Goal: Check status

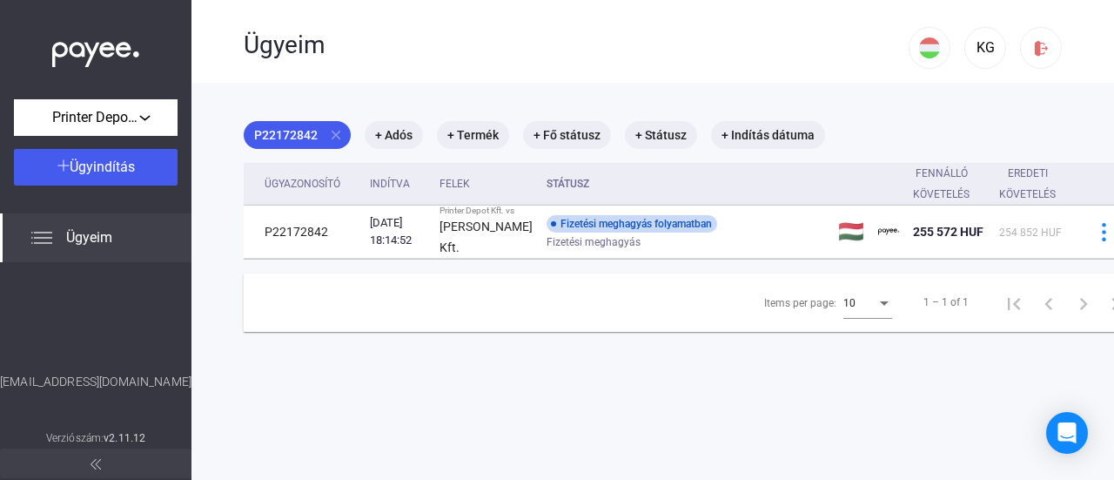
click at [155, 227] on div "Ügyeim" at bounding box center [95, 237] width 191 height 49
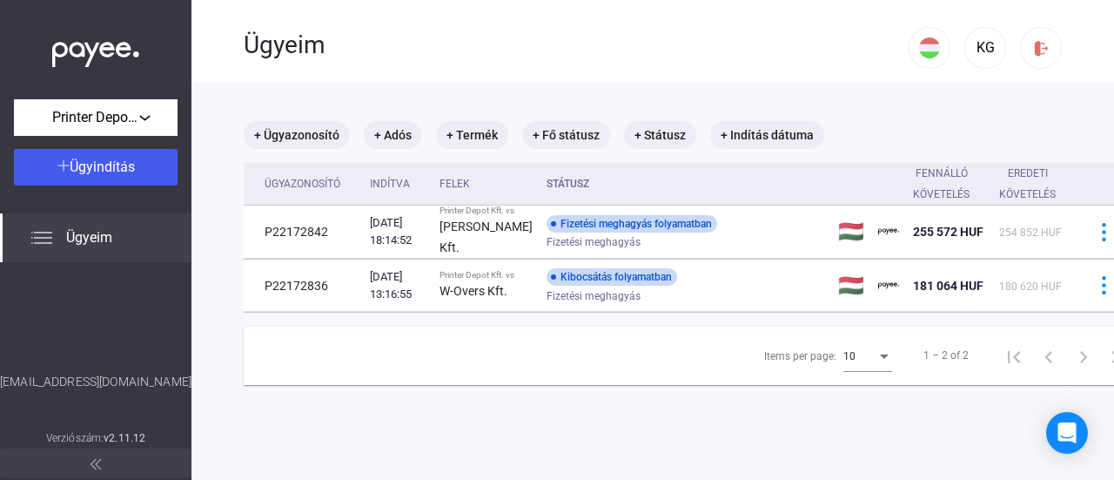
click at [97, 238] on span "Ügyeim" at bounding box center [89, 237] width 46 height 21
